Goal: Task Accomplishment & Management: Use online tool/utility

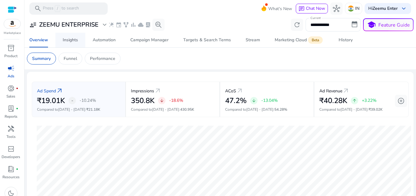
click at [67, 40] on div "Insights" at bounding box center [70, 40] width 15 height 4
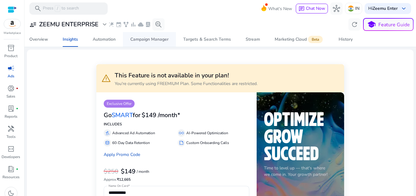
click at [164, 38] on div "Campaign Manager" at bounding box center [149, 39] width 38 height 4
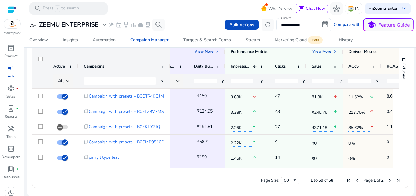
scroll to position [0, 154]
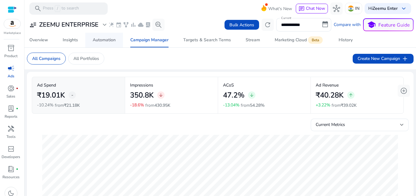
click at [105, 41] on div "Automation" at bounding box center [104, 40] width 23 height 4
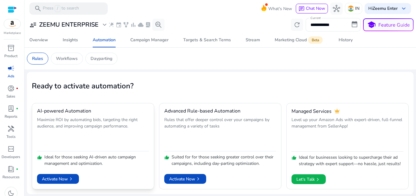
click at [77, 138] on p "Maximize ROI by automating bids, targeting the right audience, and improving ca…" at bounding box center [93, 133] width 112 height 33
click at [60, 180] on span "Activate Now chevron_right" at bounding box center [58, 179] width 32 height 6
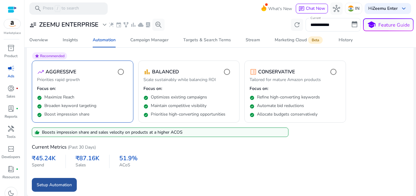
click at [56, 184] on span "Setup Automation" at bounding box center [54, 185] width 35 height 6
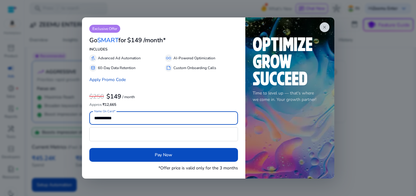
click at [323, 29] on span "close" at bounding box center [324, 27] width 5 height 5
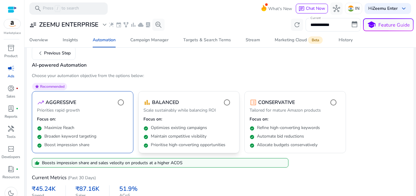
click at [212, 115] on mat-card "bar_chart BALANCED Scale sustainably while balancing ROI Focus on: check_circle…" at bounding box center [189, 122] width 102 height 62
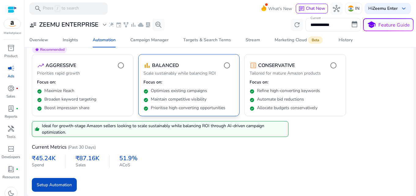
scroll to position [68, 0]
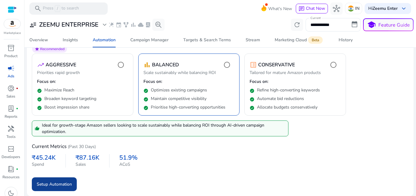
click at [59, 183] on span "Setup Automation" at bounding box center [54, 184] width 35 height 6
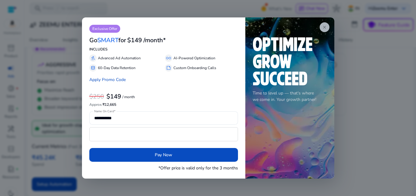
click at [324, 26] on span "close" at bounding box center [324, 27] width 5 height 5
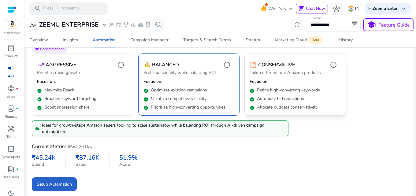
click at [281, 80] on p "Focus on:" at bounding box center [295, 82] width 91 height 6
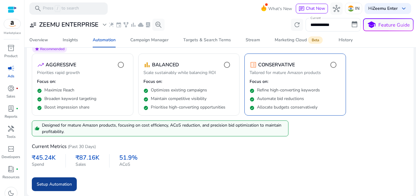
click at [55, 185] on span "Setup Automation" at bounding box center [54, 184] width 35 height 6
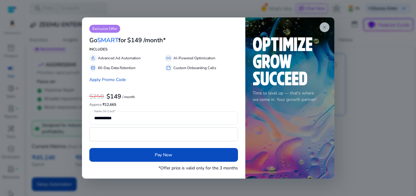
click at [325, 28] on span "close" at bounding box center [324, 27] width 5 height 5
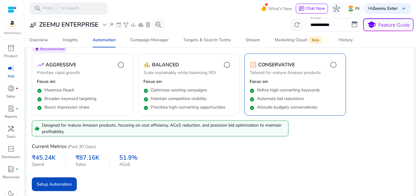
click at [222, 149] on div "Current Metrics (Past 30 Days)" at bounding box center [220, 146] width 377 height 10
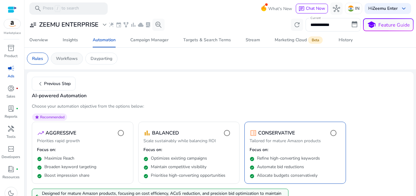
click at [66, 58] on p "Workflows" at bounding box center [67, 58] width 22 height 6
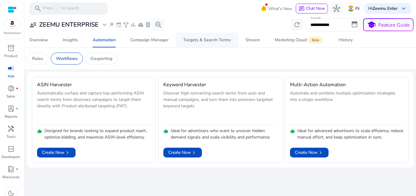
click at [211, 34] on span "Targets & Search Terms" at bounding box center [207, 40] width 48 height 15
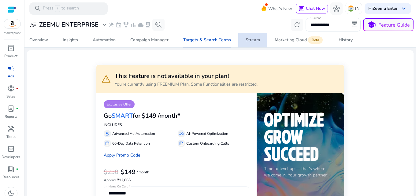
click at [248, 38] on div "Stream" at bounding box center [253, 40] width 14 height 4
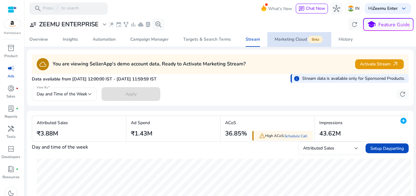
click at [300, 40] on div "Marketing Cloud Beta" at bounding box center [299, 39] width 49 height 5
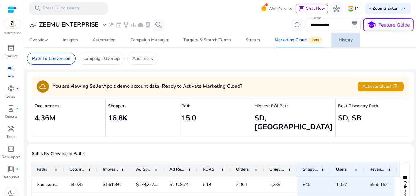
click at [346, 38] on div "History" at bounding box center [346, 40] width 14 height 4
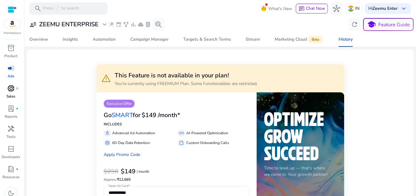
click at [13, 88] on span "donut_small" at bounding box center [10, 88] width 7 height 7
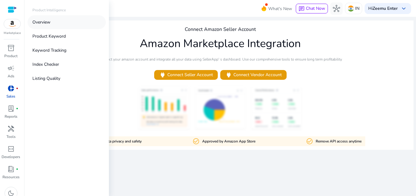
click at [50, 19] on p "Overview" at bounding box center [41, 22] width 18 height 6
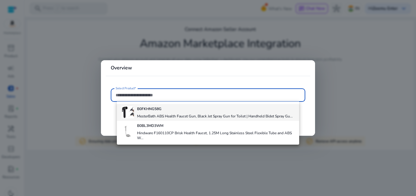
click at [152, 111] on b "B0FKHNG58G" at bounding box center [149, 108] width 24 height 5
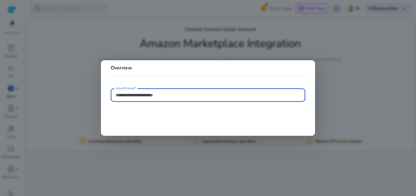
type input "**********"
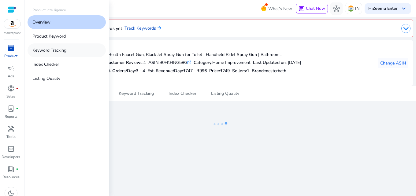
click at [52, 52] on p "Keyword Tracking" at bounding box center [49, 50] width 34 height 6
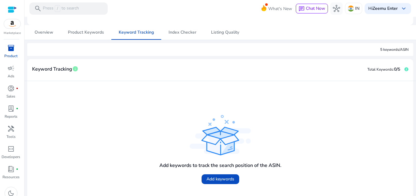
scroll to position [88, 0]
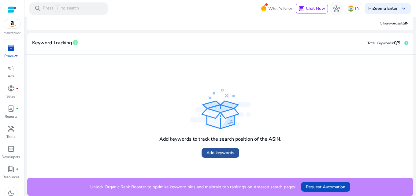
click at [221, 150] on span "Add keywords" at bounding box center [221, 153] width 28 height 6
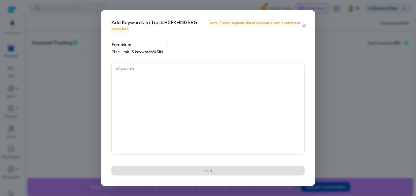
click at [304, 28] on div "Add Keywords to Track B0FKHNG58G Note: Please separate list of keywords with a …" at bounding box center [208, 22] width 214 height 24
click at [303, 27] on mat-icon "close" at bounding box center [304, 26] width 5 height 6
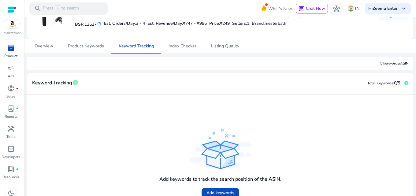
scroll to position [0, 0]
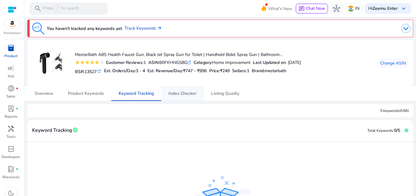
click at [181, 93] on span "Index Checker" at bounding box center [183, 93] width 28 height 4
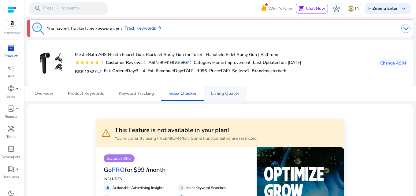
click at [241, 92] on link "Listing Quality" at bounding box center [225, 93] width 43 height 15
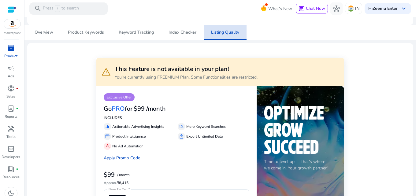
click at [226, 37] on span "Listing Quality" at bounding box center [225, 32] width 28 height 15
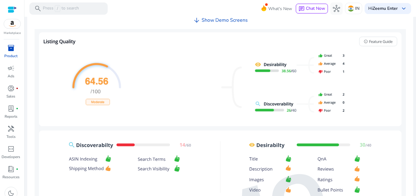
scroll to position [275, 0]
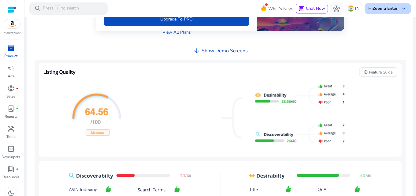
click at [393, 8] on b "Zeemu Enter" at bounding box center [385, 9] width 25 height 6
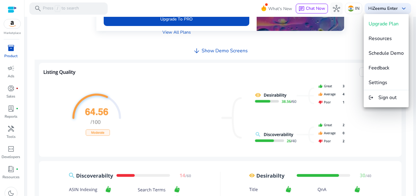
click at [0, 134] on div at bounding box center [208, 98] width 416 height 196
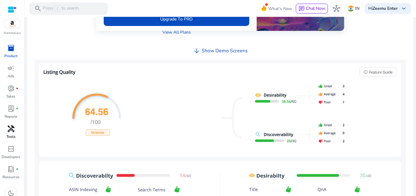
click at [5, 130] on div "handyman" at bounding box center [10, 129] width 17 height 10
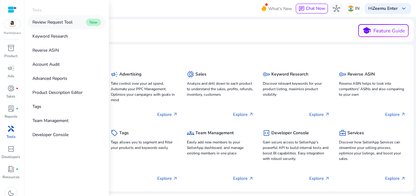
click at [69, 23] on p "Review Request Tool" at bounding box center [52, 22] width 40 height 6
